Goal: Task Accomplishment & Management: Manage account settings

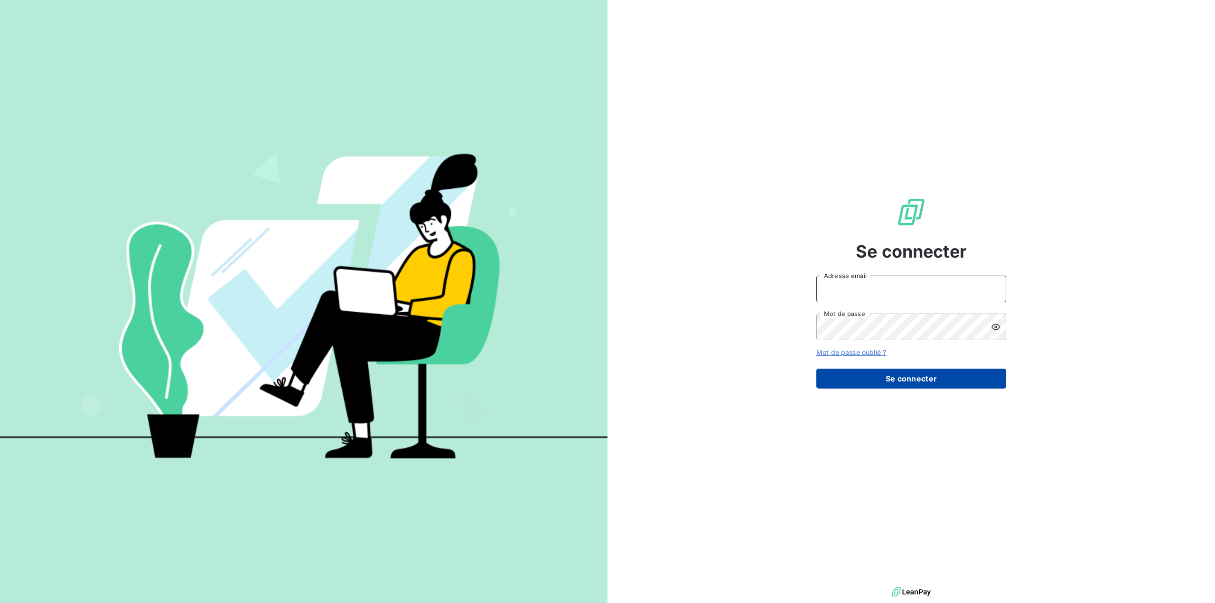
type input "[EMAIL_ADDRESS][DOMAIN_NAME]"
click at [898, 378] on button "Se connecter" at bounding box center [911, 379] width 190 height 20
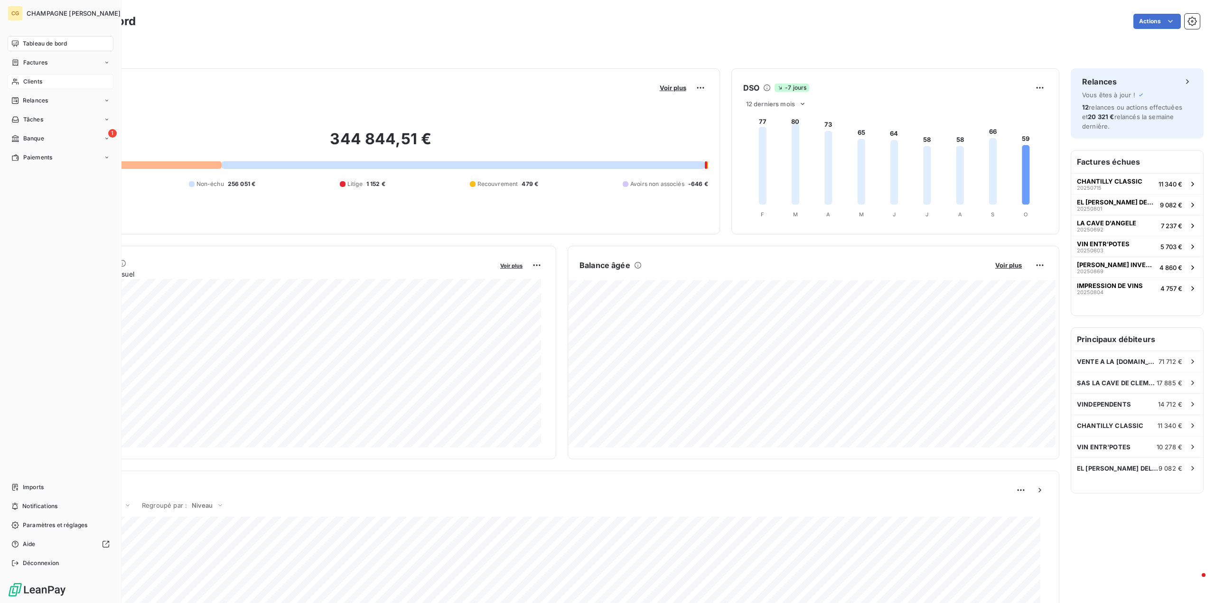
click at [32, 81] on span "Clients" at bounding box center [32, 81] width 19 height 9
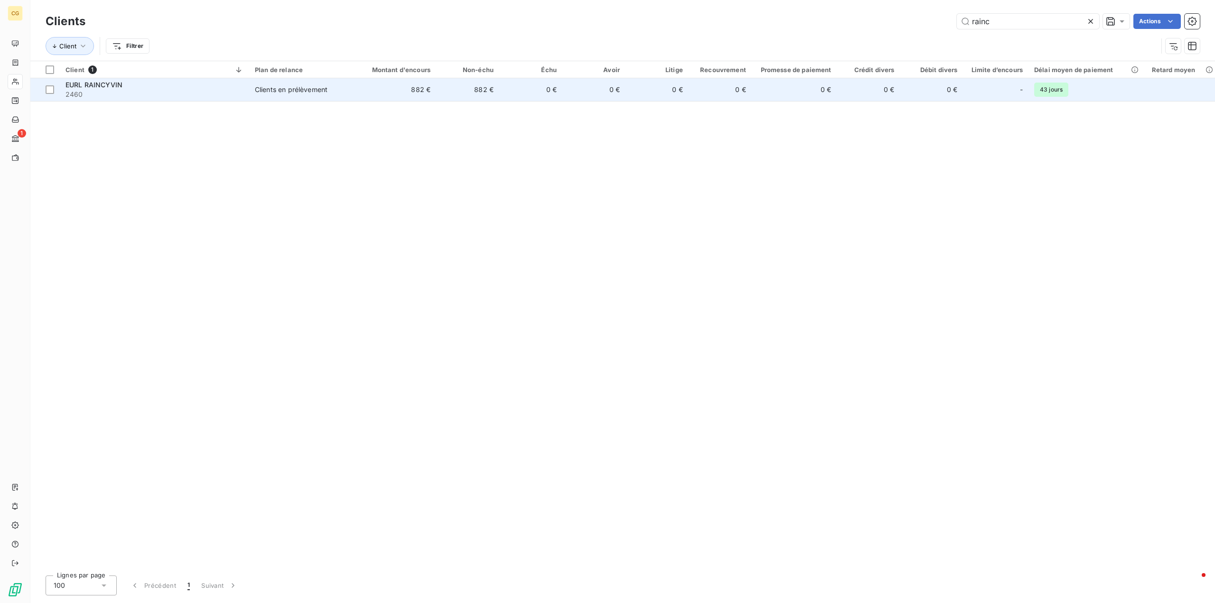
type input "rainc"
click at [302, 90] on div "Clients en prélèvement" at bounding box center [291, 89] width 73 height 9
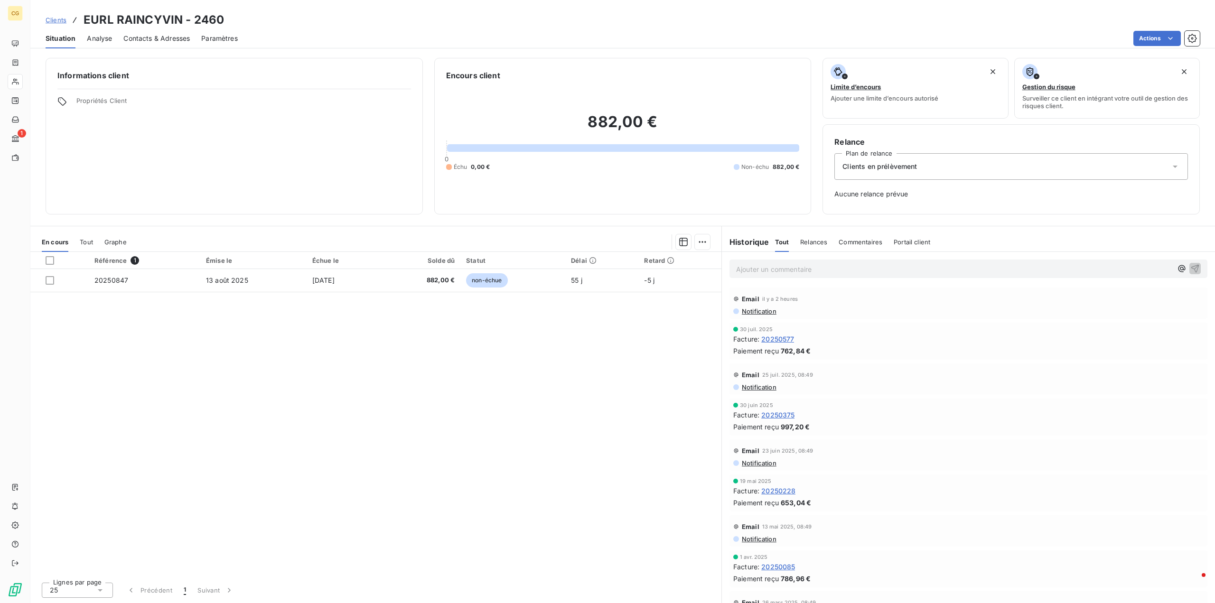
click at [935, 162] on div "Clients en prélèvement" at bounding box center [1011, 166] width 354 height 27
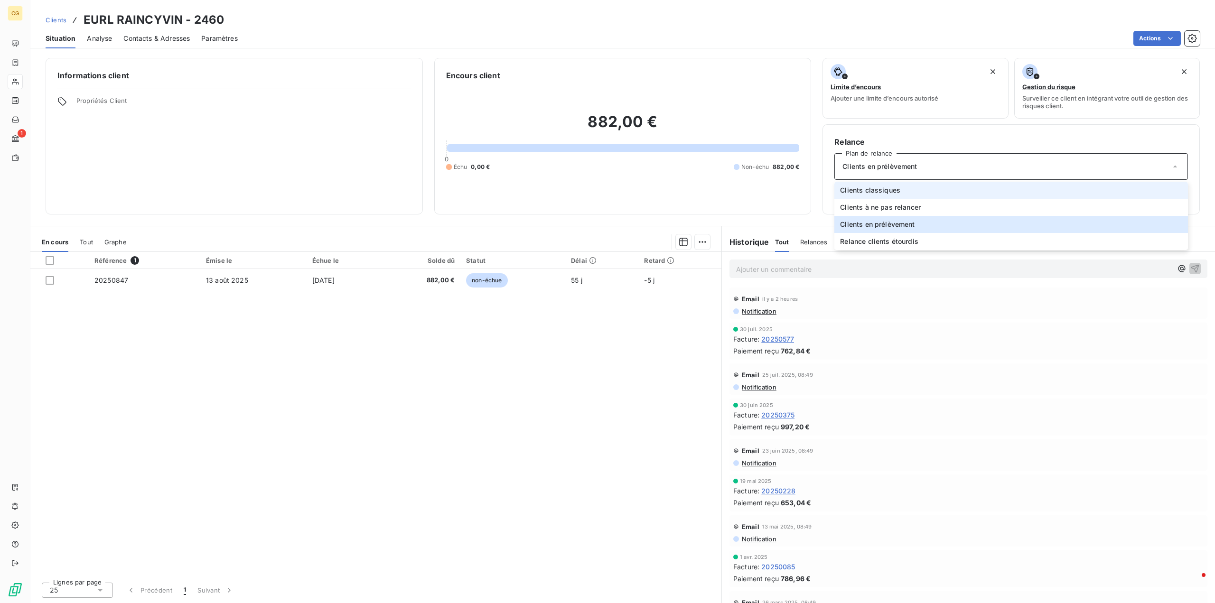
click at [883, 187] on span "Clients classiques" at bounding box center [870, 190] width 60 height 9
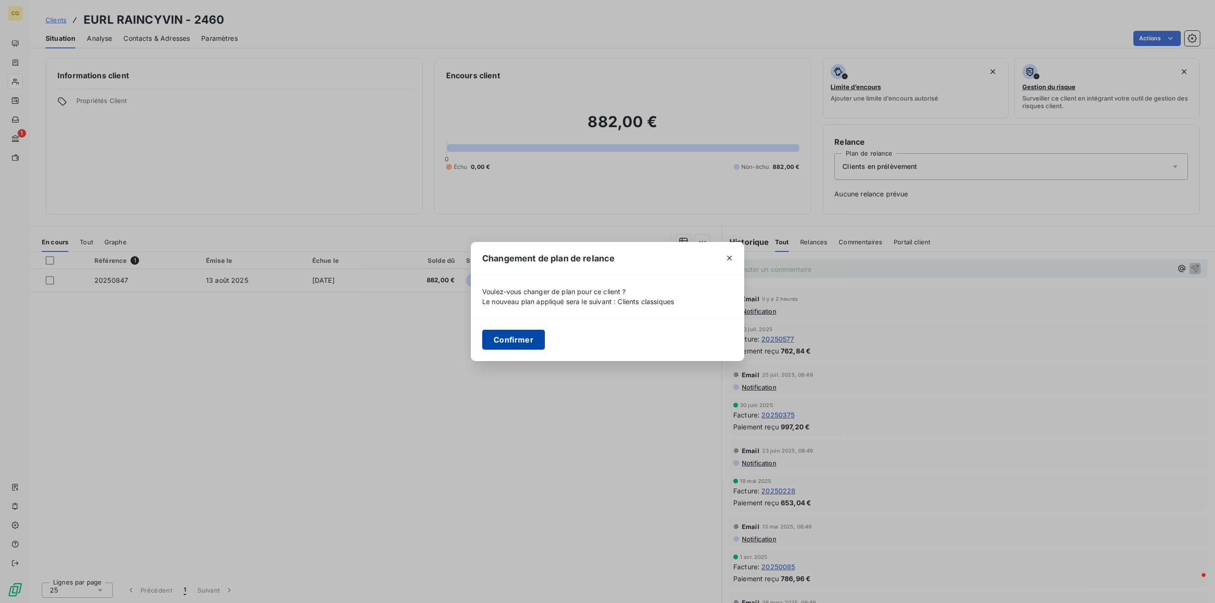
click at [510, 338] on button "Confirmer" at bounding box center [513, 340] width 63 height 20
